Goal: Task Accomplishment & Management: Manage account settings

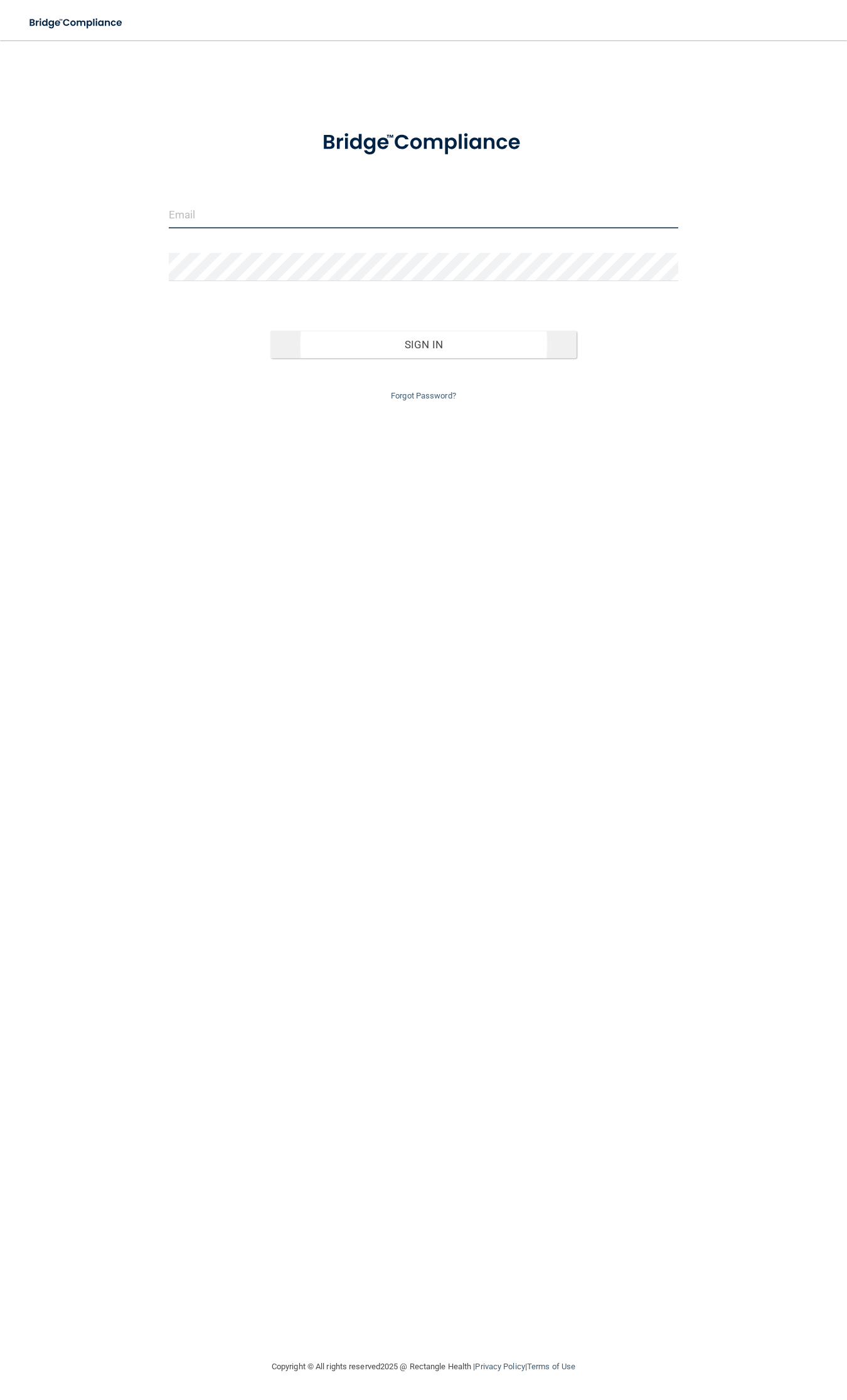
type input "[EMAIL_ADDRESS][DOMAIN_NAME]"
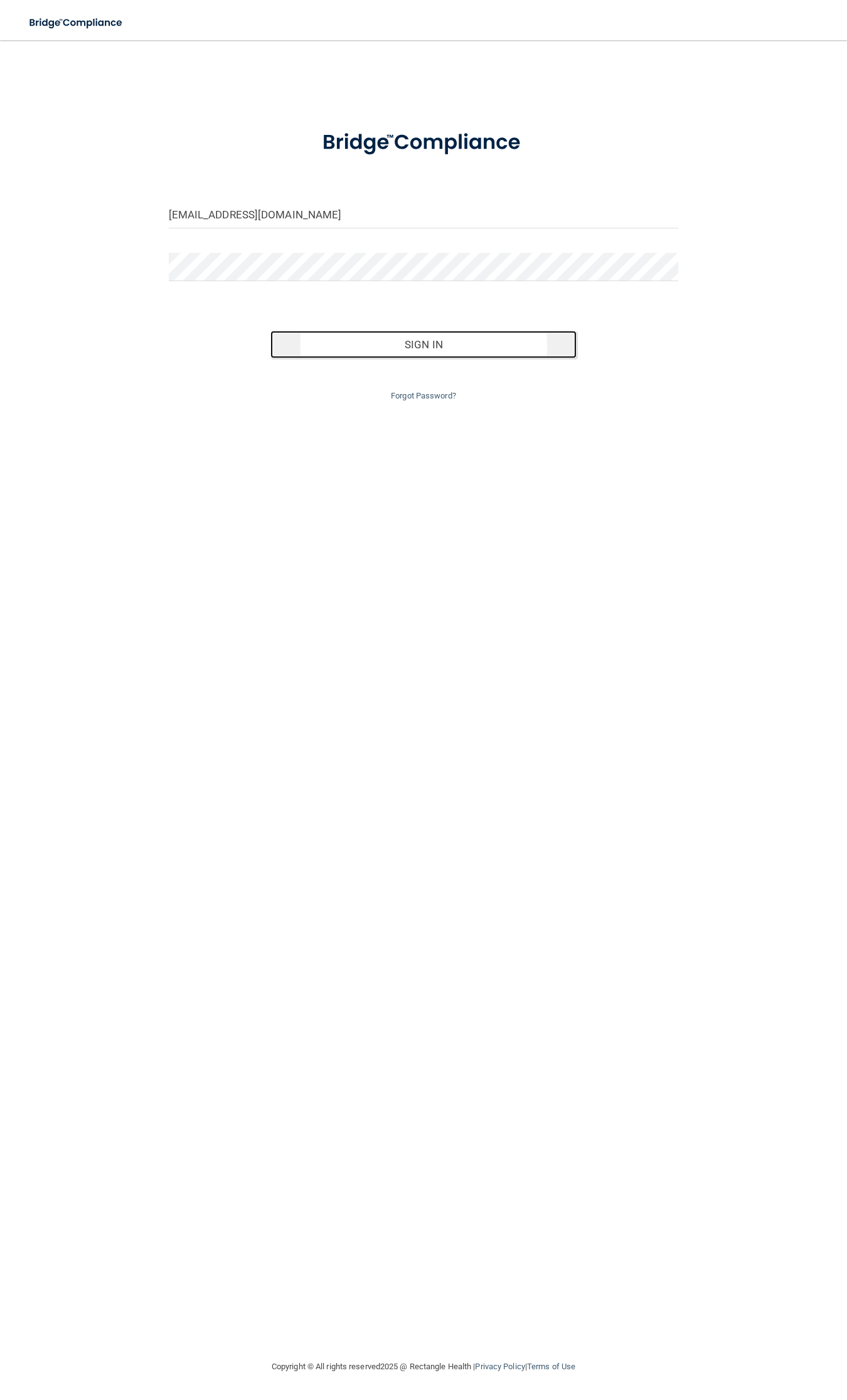
click at [393, 339] on button "Sign In" at bounding box center [423, 345] width 306 height 28
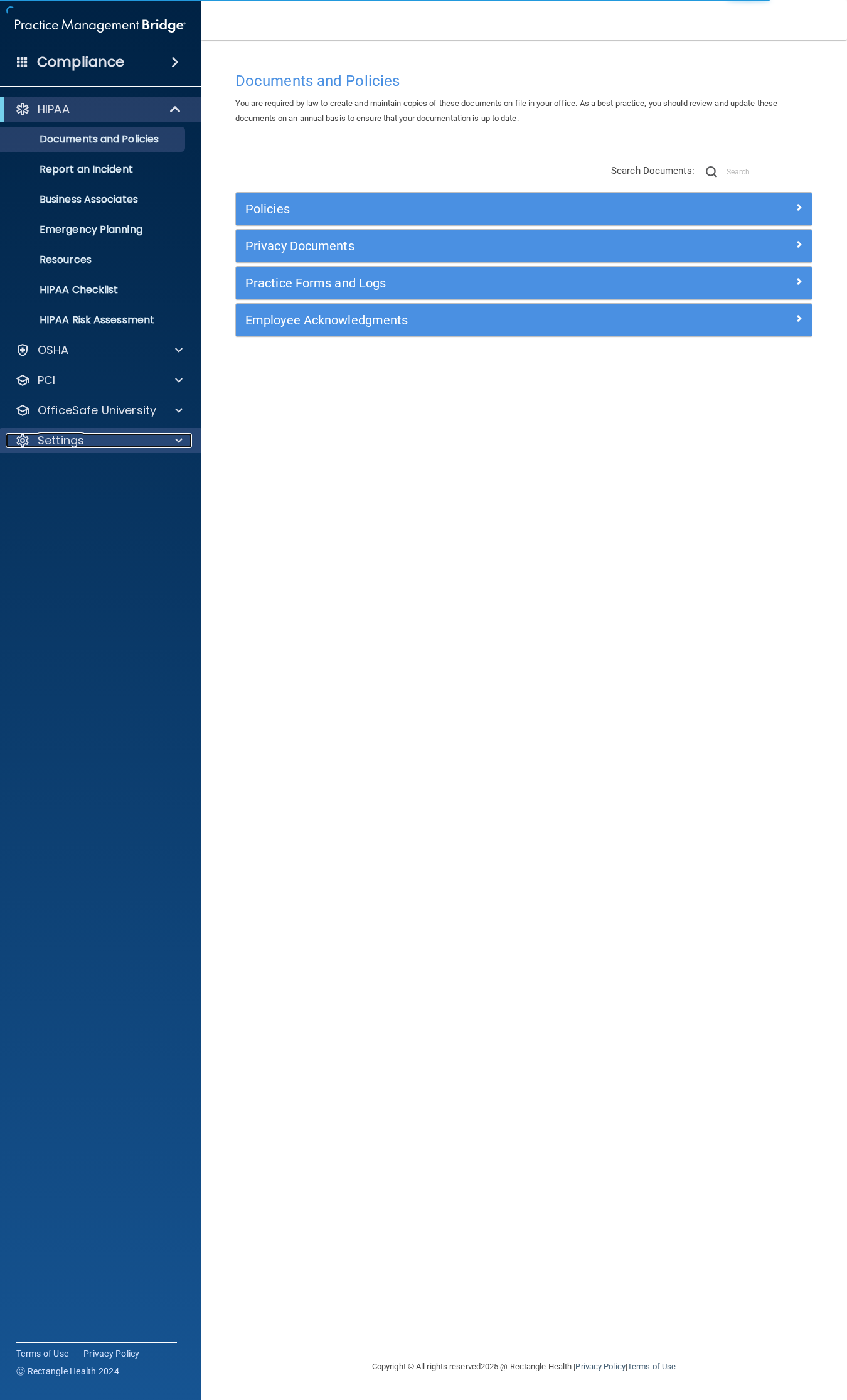
click at [58, 434] on p "Settings" at bounding box center [61, 441] width 47 height 15
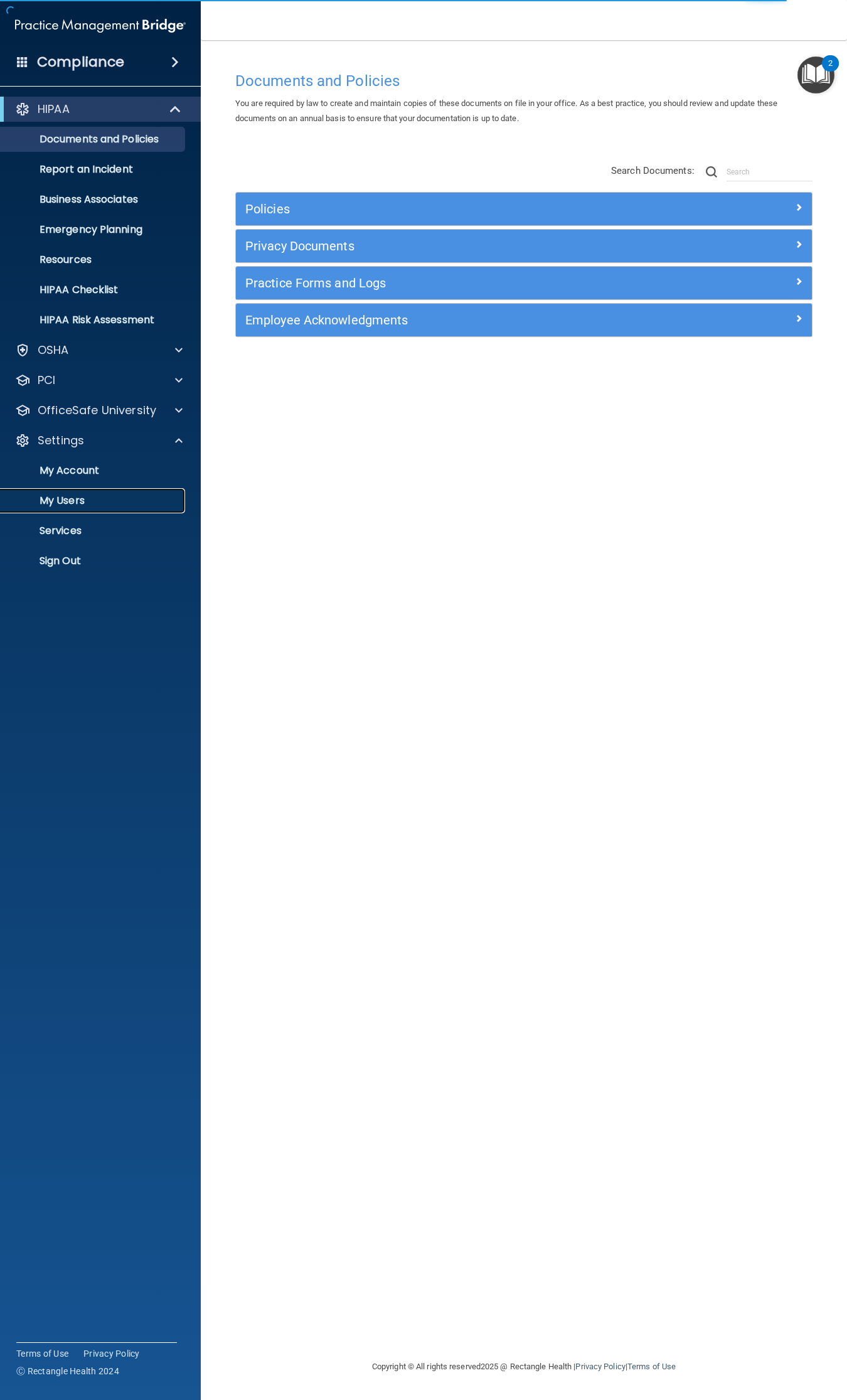
click at [69, 495] on p "My Users" at bounding box center [94, 501] width 172 height 13
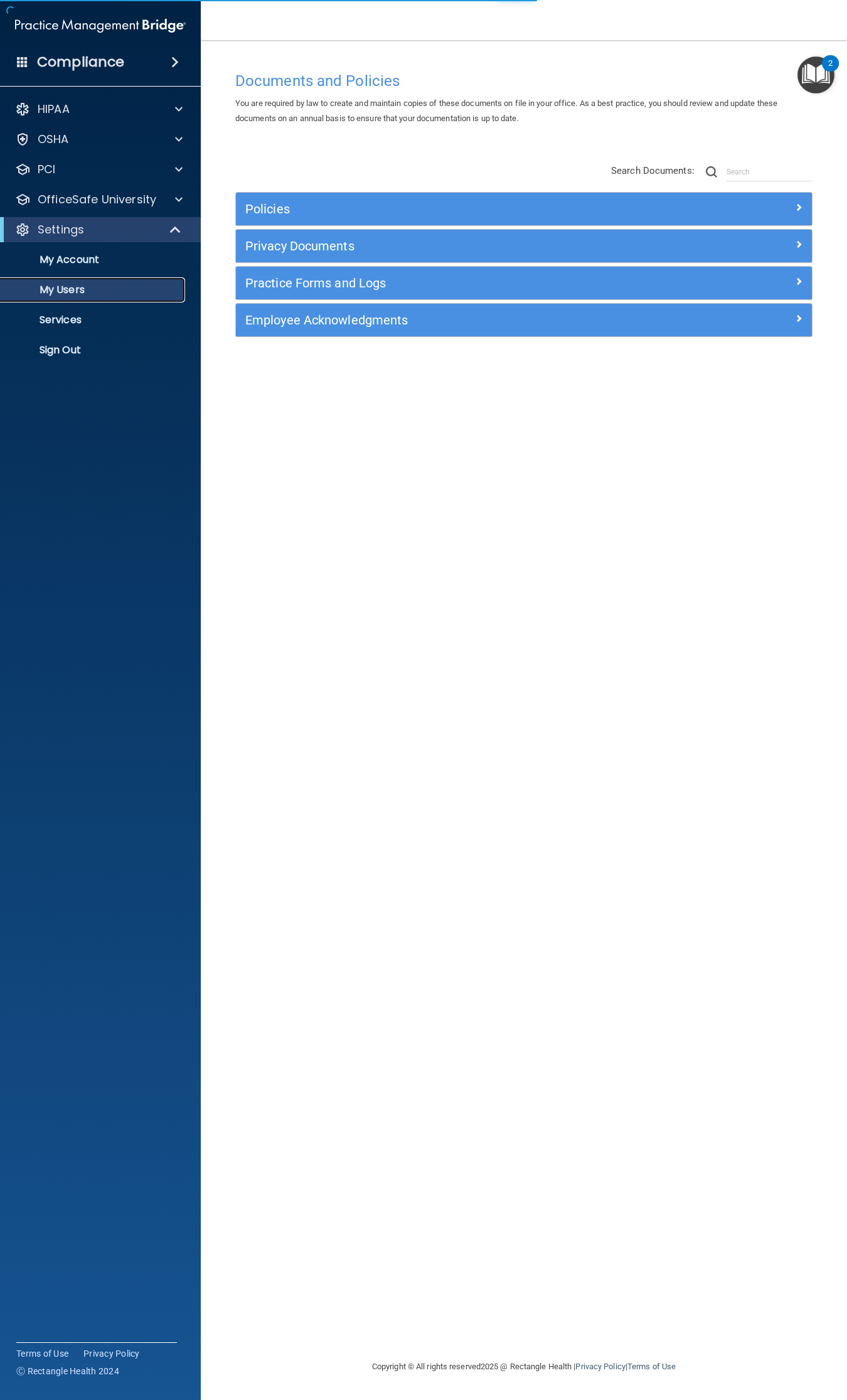
select select "20"
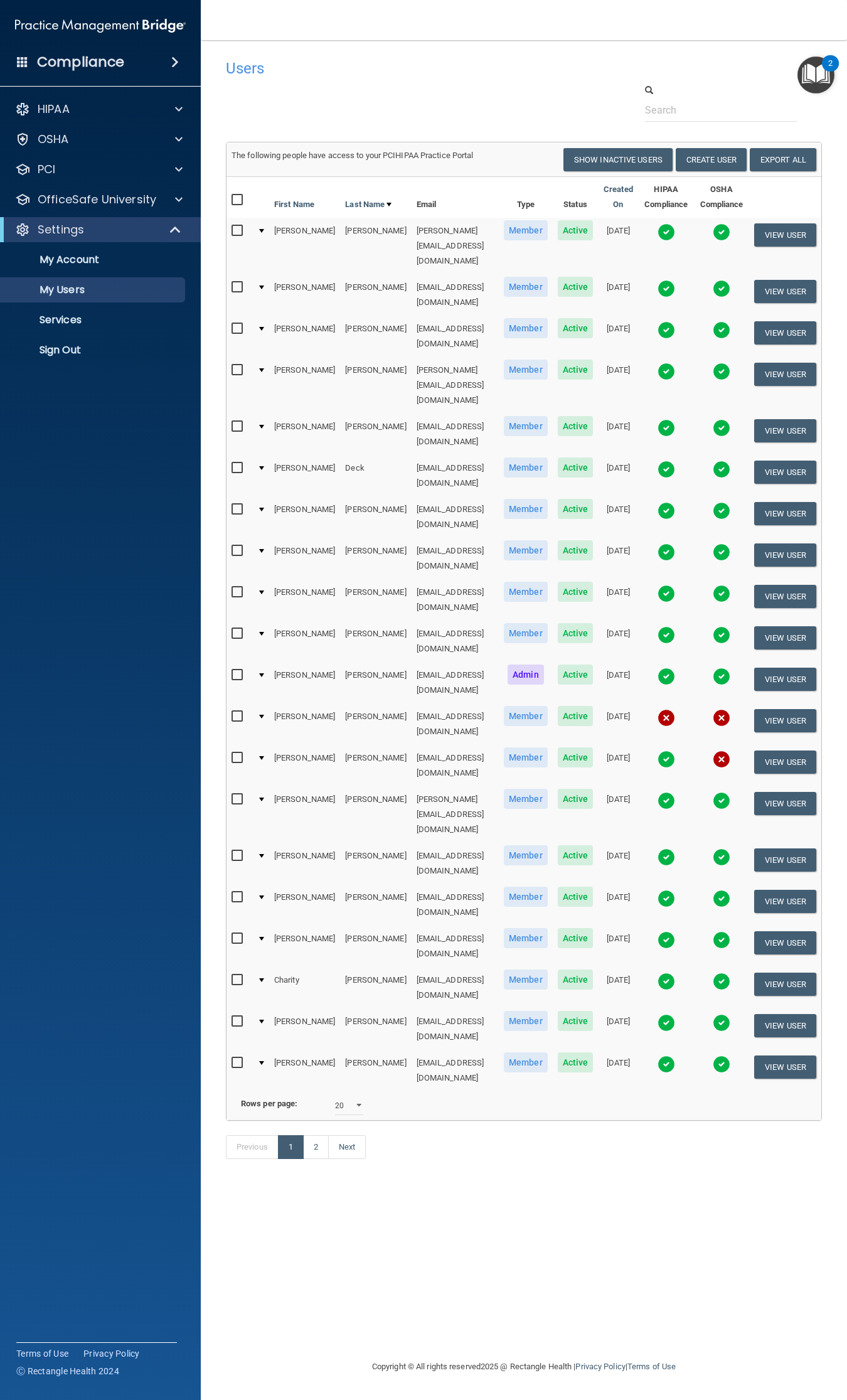
click at [318, 89] on div at bounding box center [523, 103] width 615 height 38
click at [411, 104] on div at bounding box center [523, 103] width 615 height 38
drag, startPoint x: 264, startPoint y: 187, endPoint x: 755, endPoint y: 898, distance: 864.1
click at [755, 898] on table "First Name Last Name Email Type Status Created On HIPAA Compliance OSHA Complia…" at bounding box center [524, 634] width 595 height 914
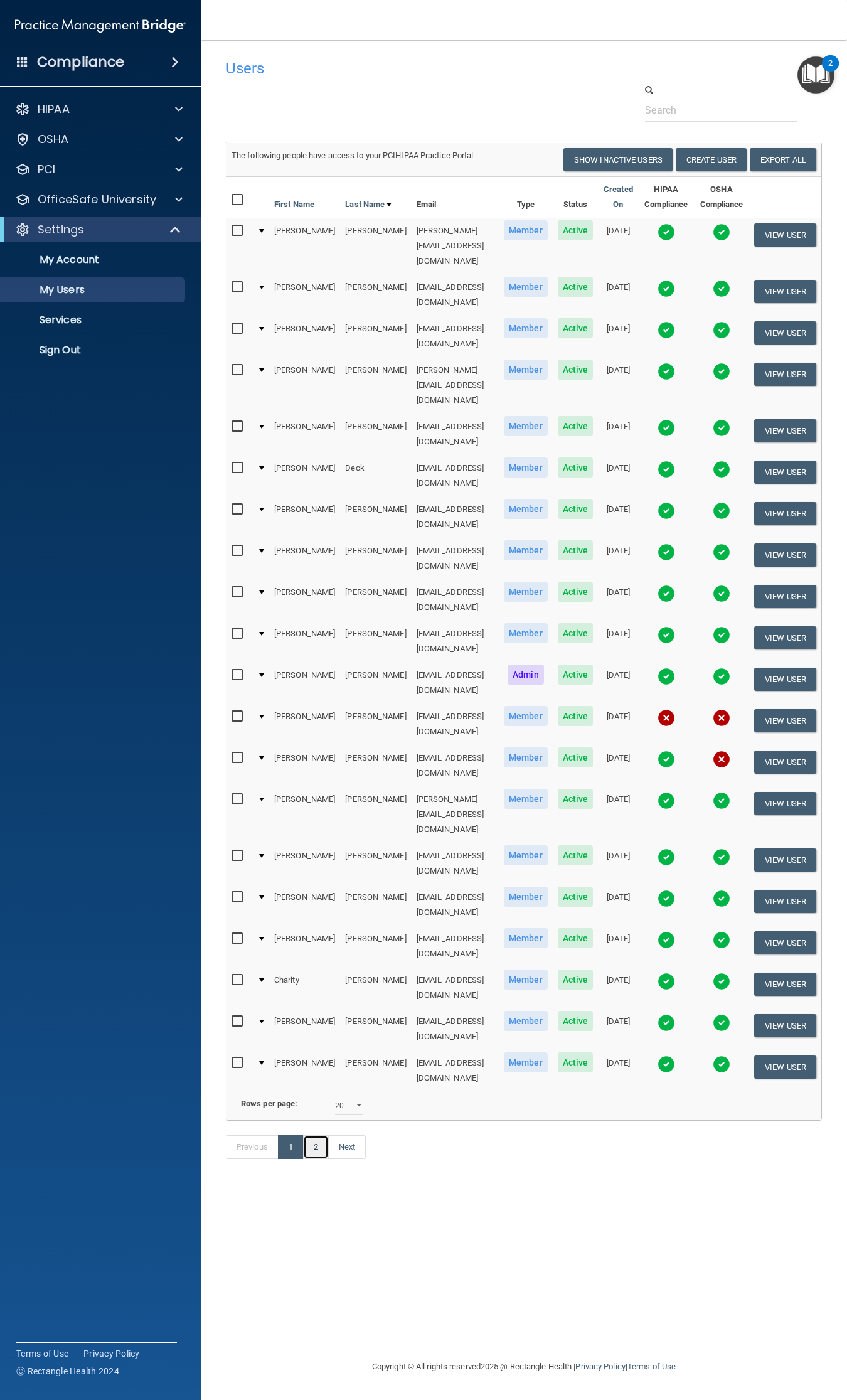
click at [319, 1135] on link "2" at bounding box center [315, 1147] width 26 height 24
click at [489, 1121] on div "Previous 1 2 Next" at bounding box center [523, 1149] width 615 height 58
select select "20"
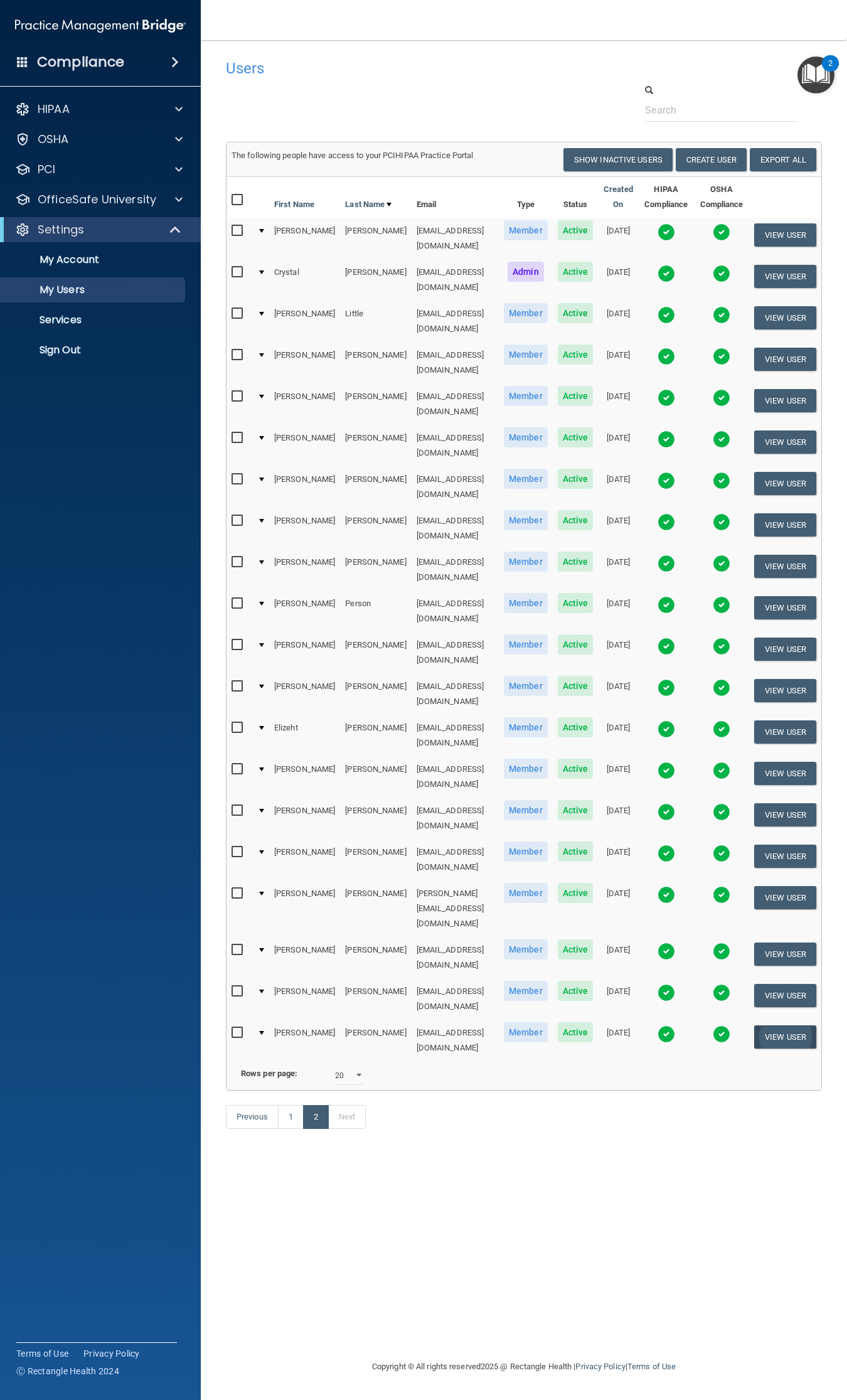
drag, startPoint x: 265, startPoint y: 186, endPoint x: 757, endPoint y: 890, distance: 858.9
click at [757, 890] on table "First Name Last Name Email Type Status Created On HIPAA Compliance OSHA Complia…" at bounding box center [524, 618] width 595 height 883
click at [581, 1083] on div "Users Success! New user created. × Error! The user couldn't be created. × Succe…" at bounding box center [524, 700] width 596 height 1294
click at [285, 1105] on link "1" at bounding box center [290, 1117] width 26 height 24
select select "20"
